Goal: Transaction & Acquisition: Download file/media

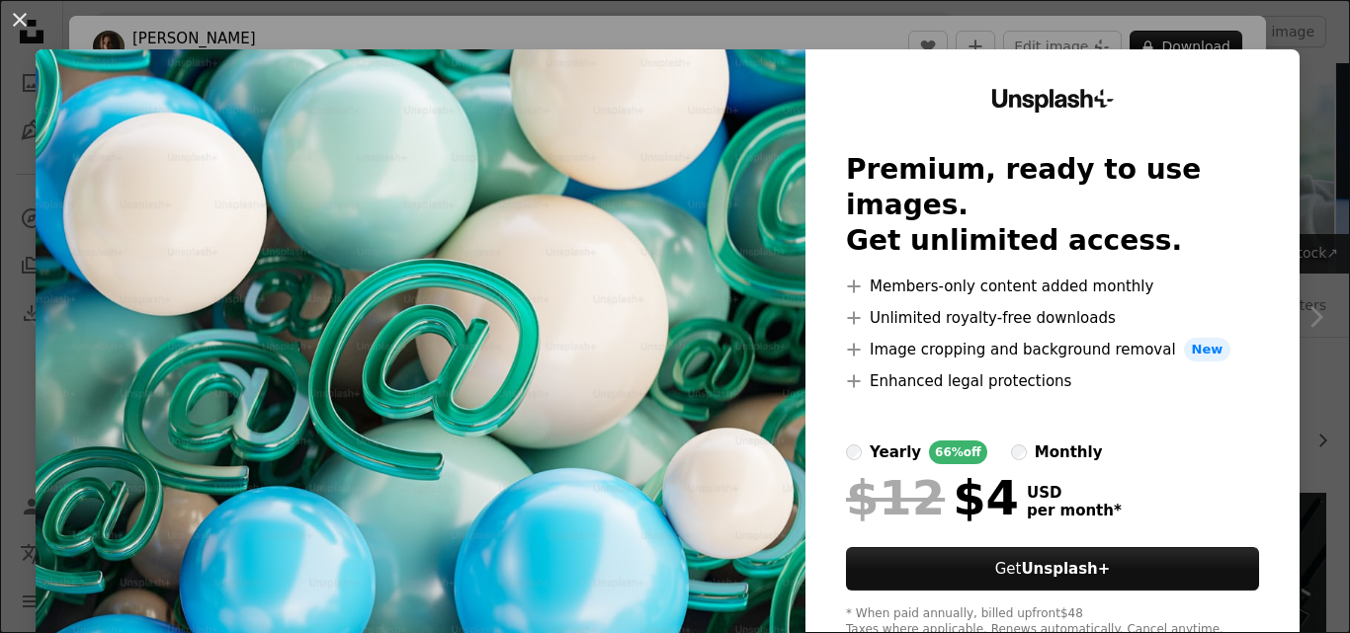
click at [761, 208] on img at bounding box center [421, 363] width 770 height 629
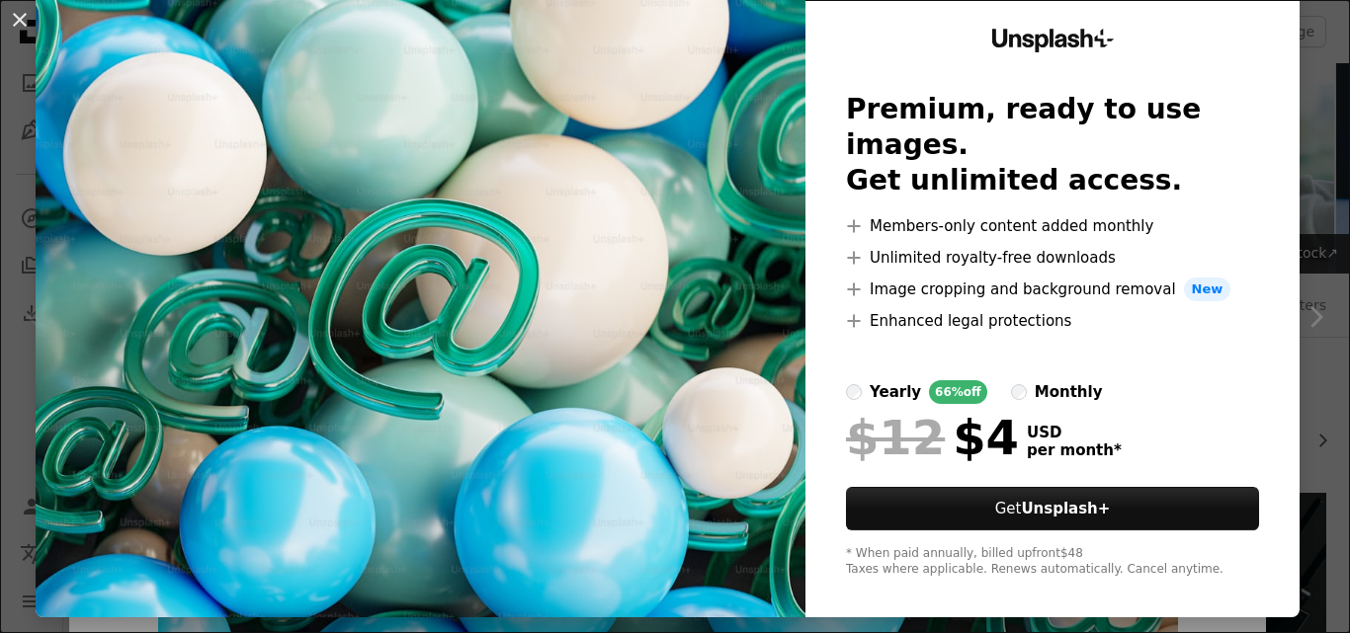
click at [686, 190] on img at bounding box center [421, 303] width 770 height 629
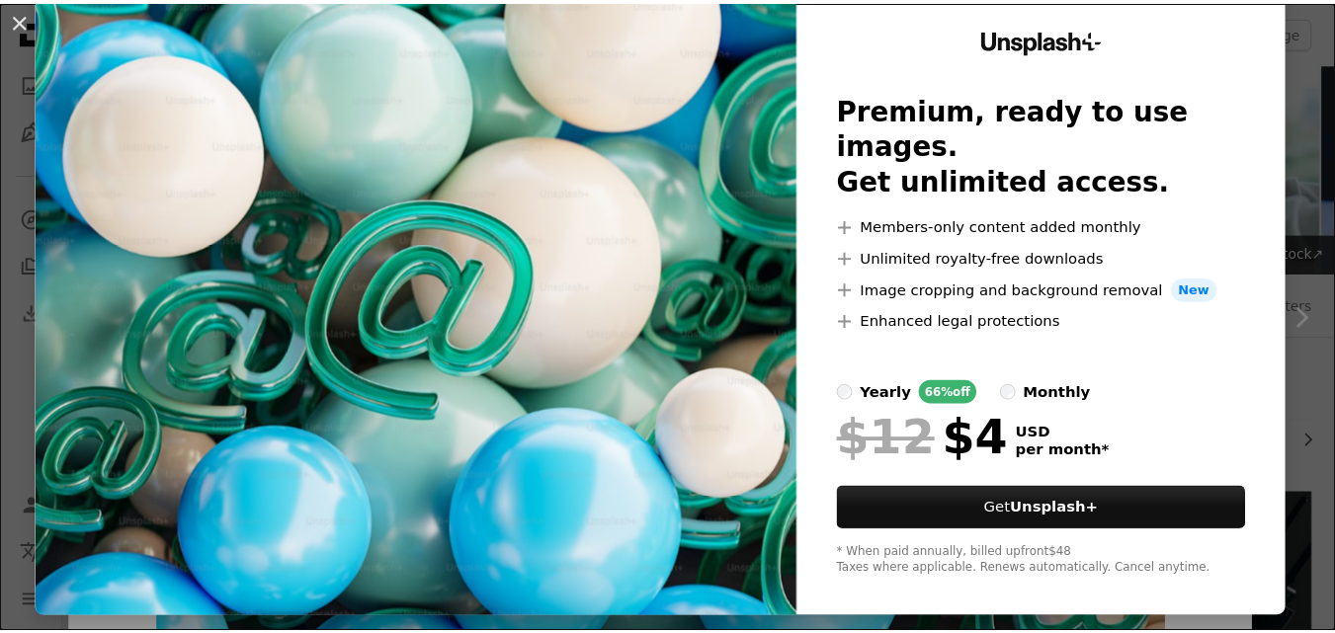
scroll to position [0, 0]
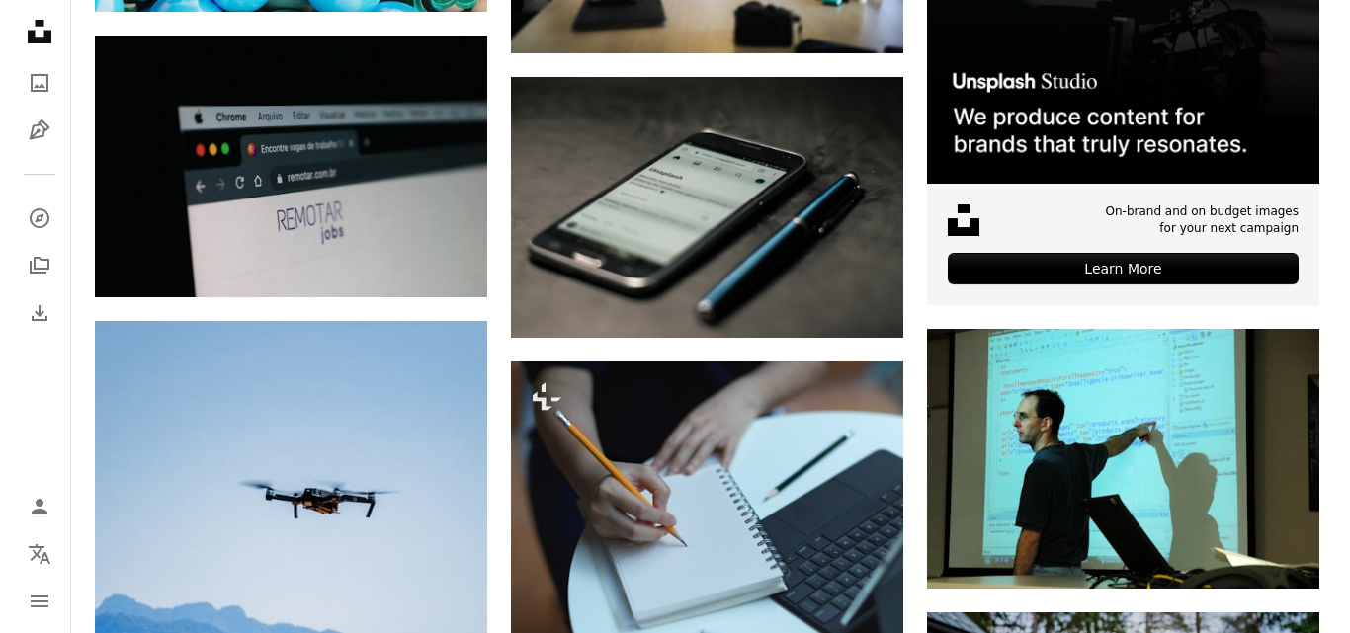
scroll to position [709, 0]
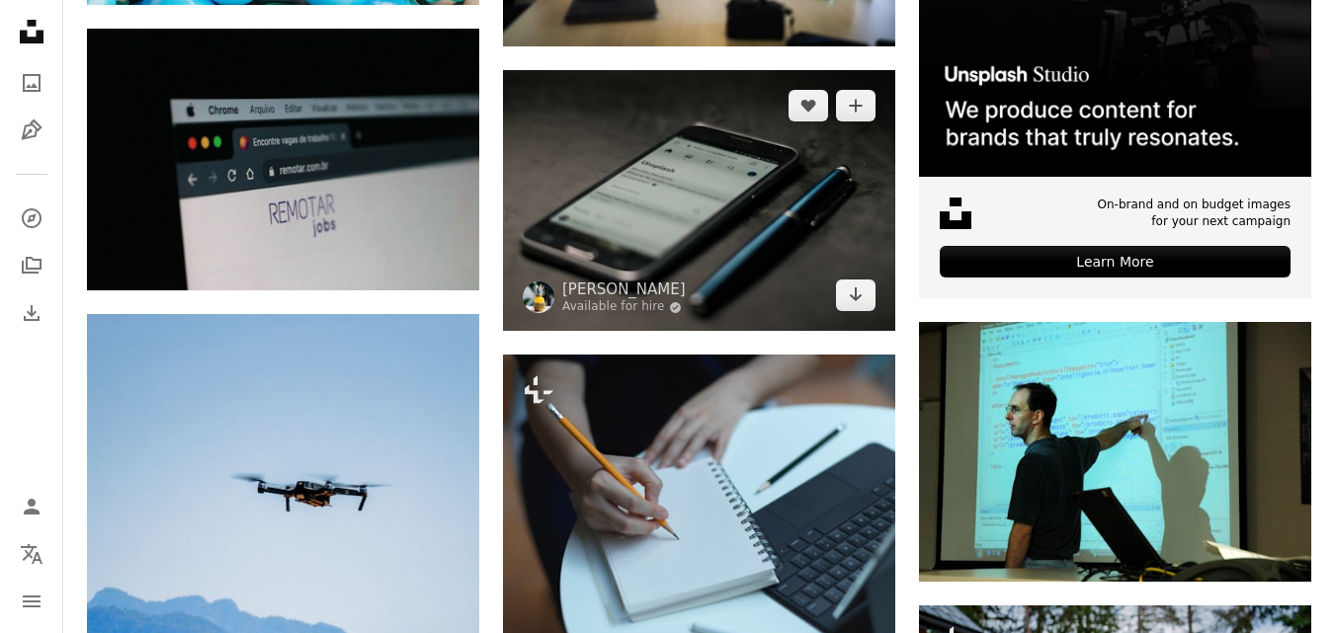
click at [752, 187] on img at bounding box center [699, 200] width 392 height 261
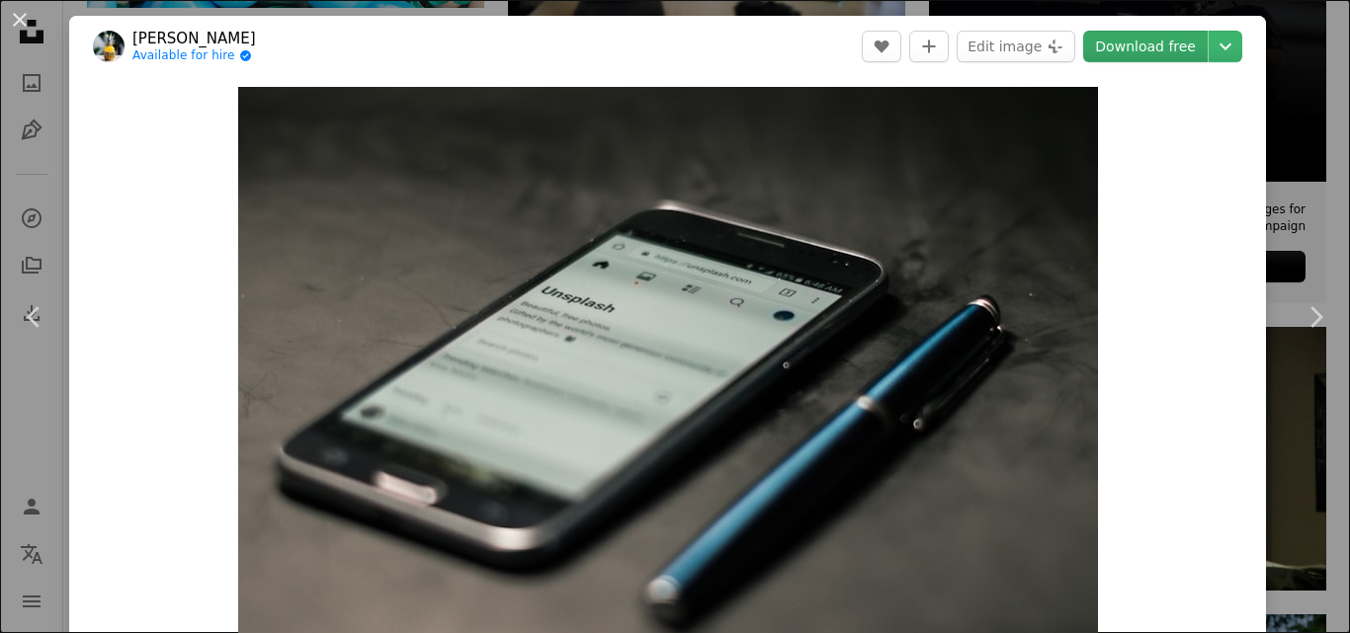
click at [1148, 37] on link "Download free" at bounding box center [1145, 47] width 125 height 32
